Goal: Navigation & Orientation: Go to known website

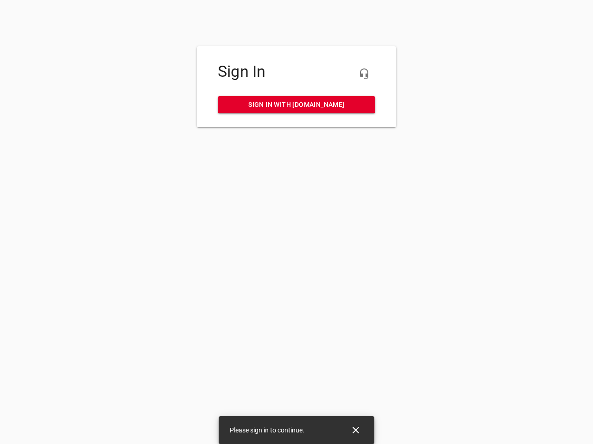
click at [364, 74] on icon "button" at bounding box center [363, 73] width 11 height 11
click at [356, 431] on icon "Close" at bounding box center [355, 430] width 6 height 6
